Goal: Transaction & Acquisition: Purchase product/service

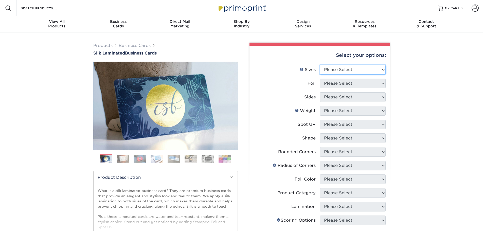
click at [344, 71] on select "Please Select 1.5" x 3.5" - Mini 1.75" x 3.5" - Mini 2" x 2" - Square 2" x 3" -…" at bounding box center [353, 70] width 66 height 10
select select "2.00x3.50"
click at [320, 65] on select "Please Select 1.5" x 3.5" - Mini 1.75" x 3.5" - Mini 2" x 2" - Square 2" x 3" -…" at bounding box center [353, 70] width 66 height 10
click at [371, 66] on select "Please Select 1.5" x 3.5" - Mini 1.75" x 3.5" - Mini 2" x 2" - Square 2" x 3" -…" at bounding box center [353, 70] width 66 height 10
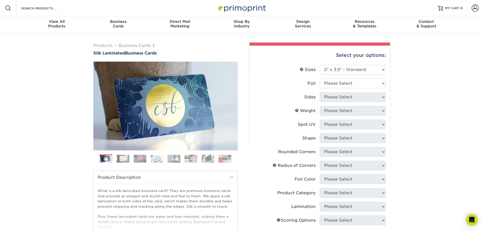
click at [427, 107] on div "Products Business Cards Silk Laminated Business Cards Previous Next" at bounding box center [241, 192] width 483 height 321
click at [346, 80] on select "Please Select Yes No" at bounding box center [353, 84] width 66 height 10
select select "1"
click at [320, 79] on select "Please Select Yes No" at bounding box center [353, 84] width 66 height 10
click at [349, 100] on select "Please Select Print Both Sides - Foil Both Sides Print Both Sides - Foil Front …" at bounding box center [353, 97] width 66 height 10
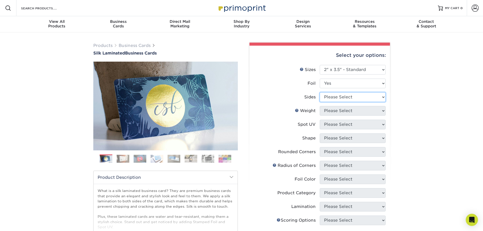
select select "34527644-b4fd-4ffb-9092-1318eefcd9d9"
click at [320, 92] on select "Please Select Print Both Sides - Foil Both Sides Print Both Sides - Foil Front …" at bounding box center [353, 97] width 66 height 10
click at [357, 113] on select "Please Select 16PT" at bounding box center [353, 111] width 66 height 10
select select "16PT"
click at [320, 106] on select "Please Select 16PT" at bounding box center [353, 111] width 66 height 10
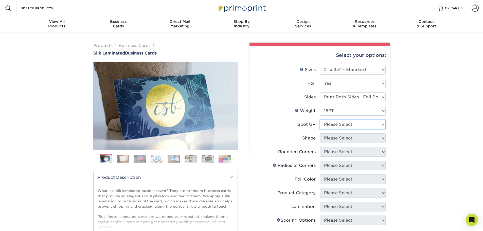
click at [356, 120] on select "Please Select No Spot UV Front and Back (Both Sides) Front Only Back Only" at bounding box center [353, 125] width 66 height 10
select select "0"
click at [320, 120] on select "Please Select No Spot UV Front and Back (Both Sides) Front Only Back Only" at bounding box center [353, 125] width 66 height 10
click at [354, 138] on select "Please Select Standard" at bounding box center [353, 138] width 66 height 10
select select "standard"
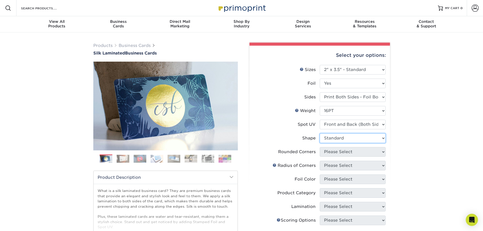
click at [320, 133] on select "Please Select Standard" at bounding box center [353, 138] width 66 height 10
click at [354, 151] on select "Please Select Yes - Round 2 Corners Yes - Round 4 Corners No" at bounding box center [353, 152] width 66 height 10
select select "0"
click at [320, 147] on select "Please Select Yes - Round 2 Corners Yes - Round 4 Corners No" at bounding box center [353, 152] width 66 height 10
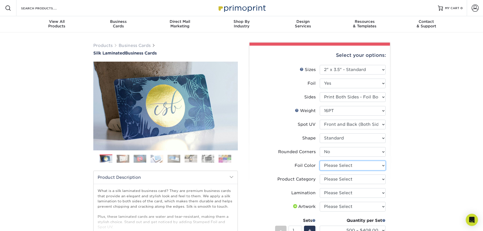
click at [358, 166] on select "Please Select Silver Foil Black Foil Blue Foil Copper Foil Gold Foil Red Foil R…" at bounding box center [353, 166] width 66 height 10
select select "acffa4a5-22f9-4585-ba3f-0adaa54b8c85"
click at [320, 161] on select "Please Select Silver Foil Black Foil Blue Foil Copper Foil Gold Foil Red Foil R…" at bounding box center [353, 166] width 66 height 10
click at [362, 193] on select "Please Select Silk" at bounding box center [353, 193] width 66 height 10
click at [363, 181] on select "Please Select Business Cards" at bounding box center [353, 179] width 66 height 10
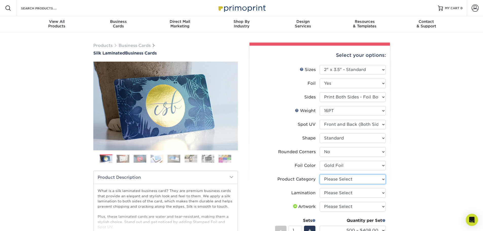
select select "3b5148f1-0588-4f88-a218-97bcfdce65c1"
click at [320, 174] on select "Please Select Business Cards" at bounding box center [353, 179] width 66 height 10
click at [359, 193] on select "Please Select Silk" at bounding box center [353, 193] width 66 height 10
select select "ccacb42f-45f7-42d3-bbd3-7c8421cf37f0"
click at [320, 188] on select "Please Select Silk" at bounding box center [353, 193] width 66 height 10
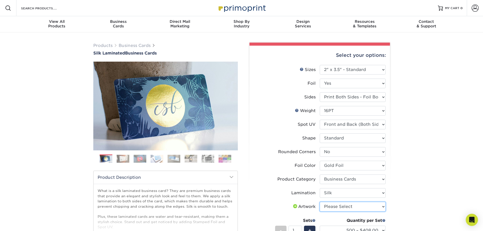
click at [352, 206] on select "Please Select I will upload files I need a design - $100" at bounding box center [353, 207] width 66 height 10
click at [431, 144] on div "Products Business Cards Silk Laminated Business Cards Previous Next" at bounding box center [241, 191] width 483 height 319
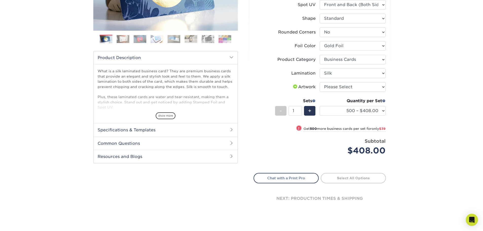
scroll to position [127, 0]
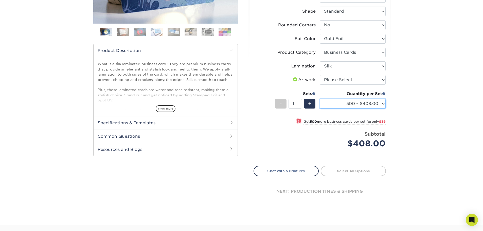
click at [342, 102] on select "500 – $408.00 1000 – $447.00 2500 – $1071.00 5000 – $1880.00" at bounding box center [353, 104] width 66 height 10
